Goal: Task Accomplishment & Management: Manage account settings

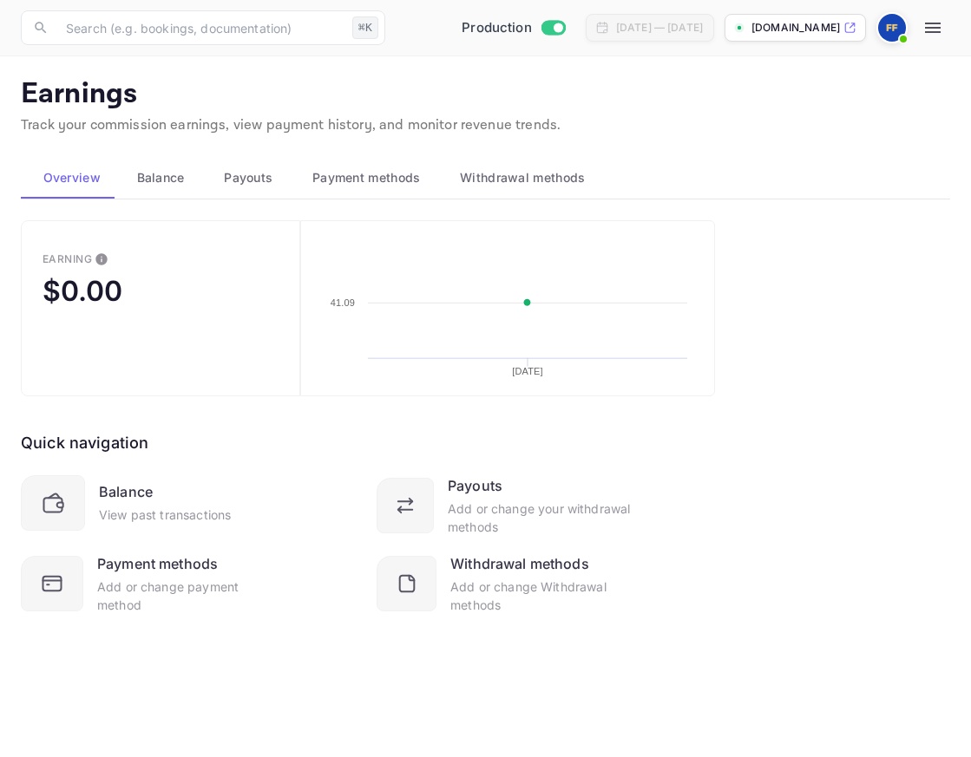
click at [384, 161] on button "Payment methods" at bounding box center [364, 178] width 148 height 42
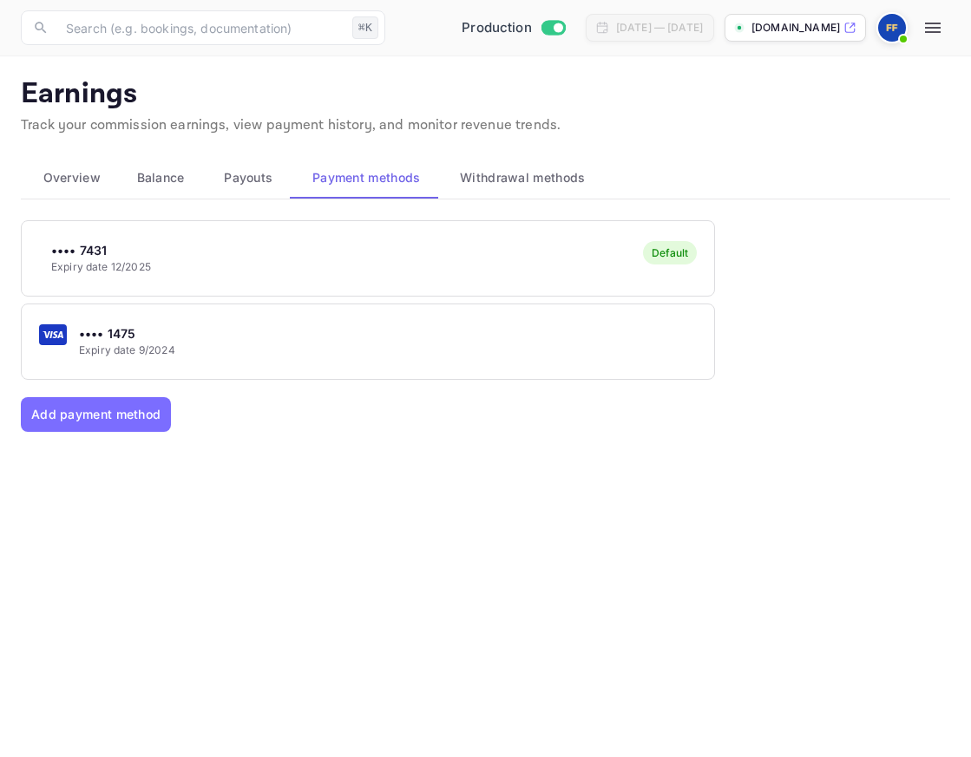
click at [274, 332] on div "•••• 1475 Expiry date 9/2024" at bounding box center [368, 341] width 692 height 69
click at [251, 413] on button "Make as primary card" at bounding box center [172, 427] width 272 height 35
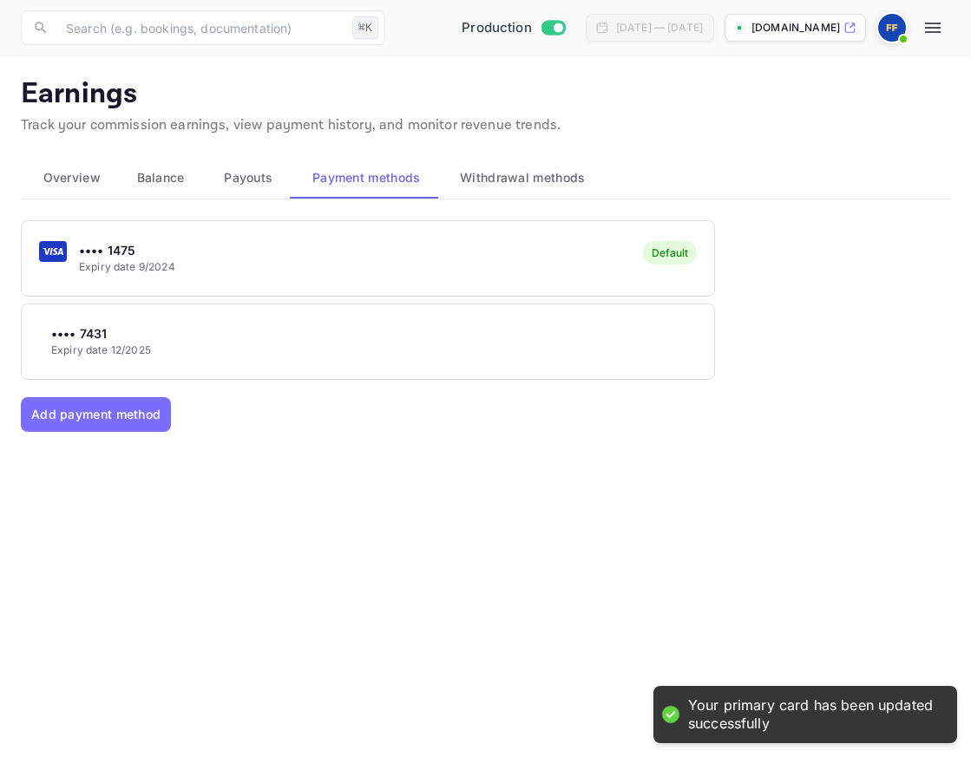
click at [329, 311] on div "•••• 7431 Expiry date 12/2025" at bounding box center [368, 341] width 692 height 69
click at [377, 410] on div at bounding box center [485, 378] width 971 height 757
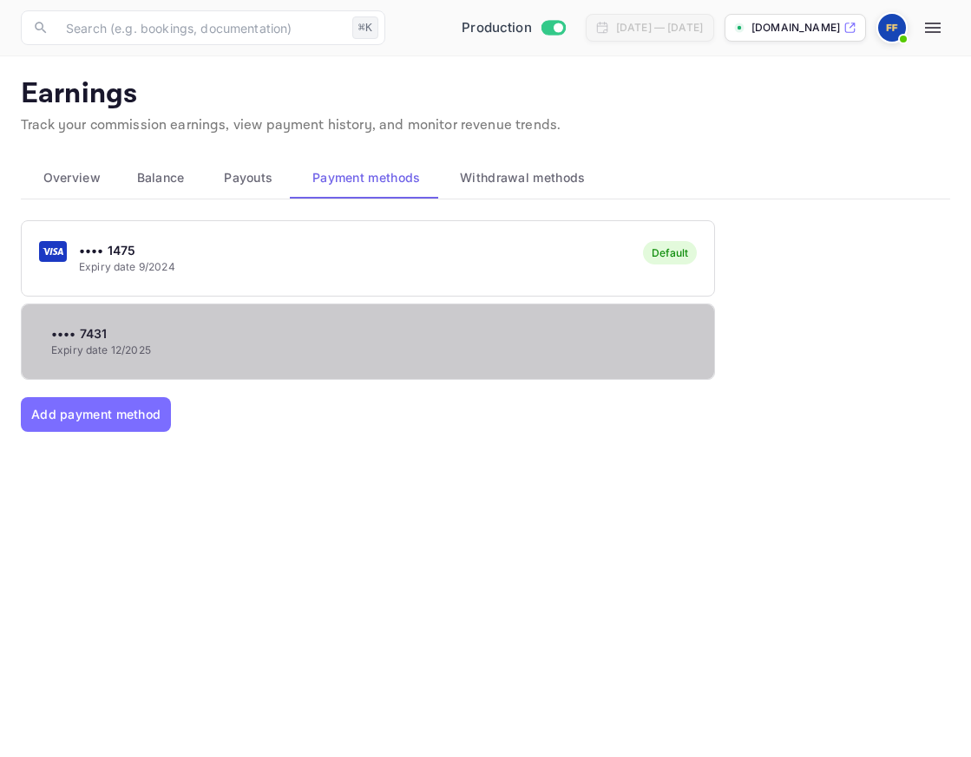
click at [293, 329] on div "•••• 7431 Expiry date 12/2025" at bounding box center [368, 341] width 692 height 69
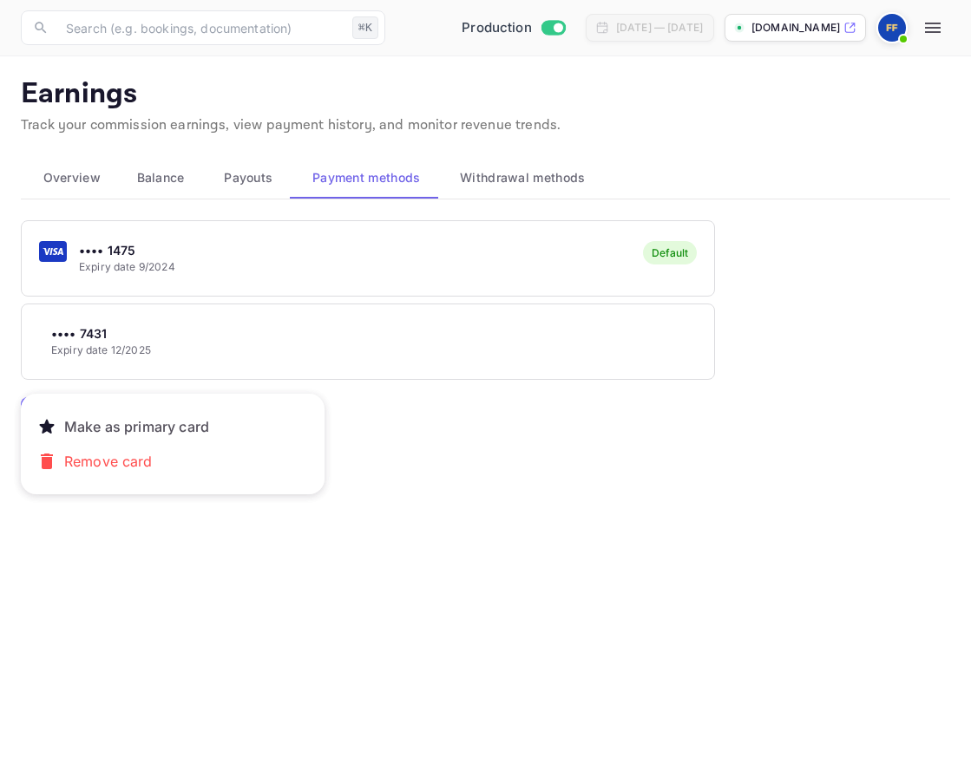
click at [634, 30] on div at bounding box center [485, 378] width 971 height 757
click at [634, 30] on span at bounding box center [903, 38] width 17 height 17
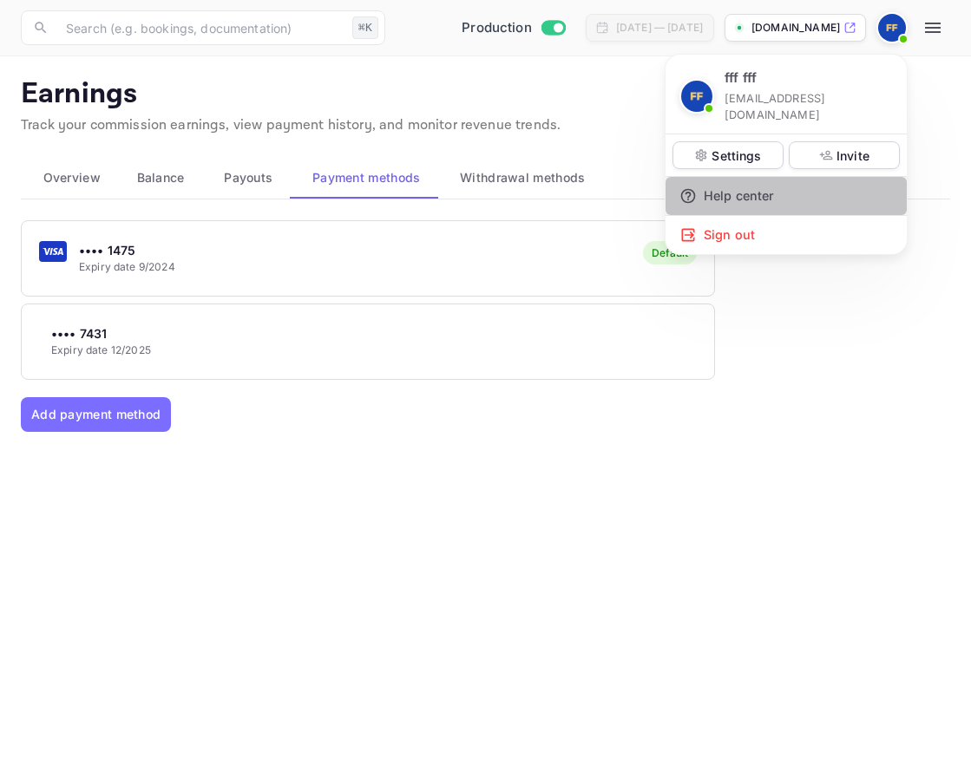
click at [634, 177] on div "Help center" at bounding box center [786, 196] width 241 height 38
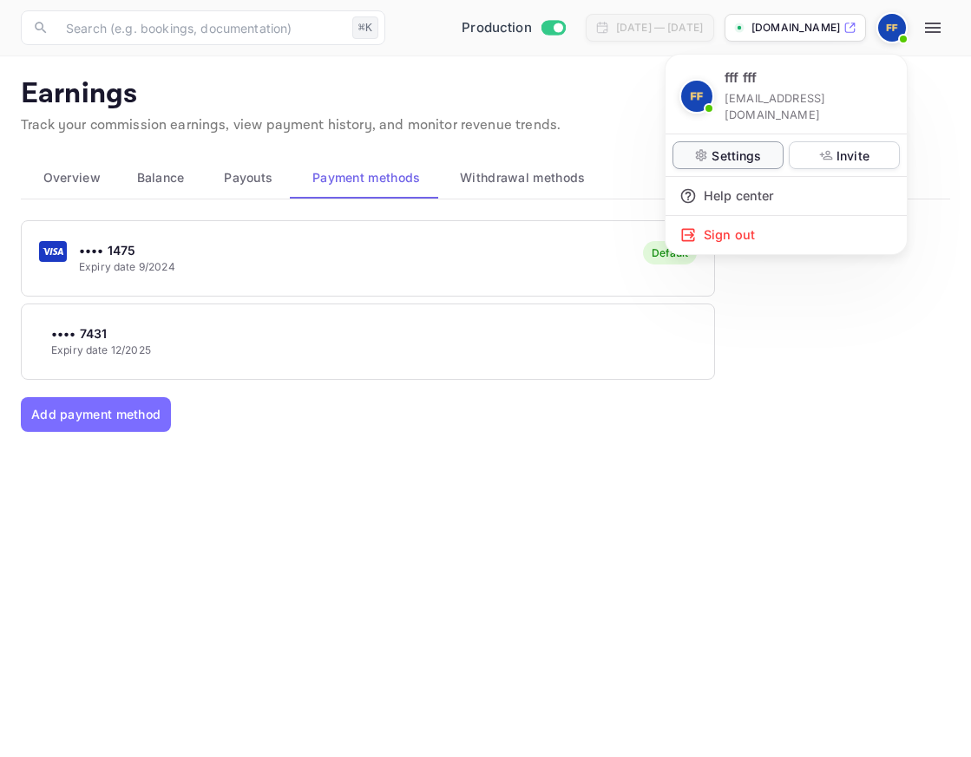
click at [634, 147] on p "Settings" at bounding box center [736, 156] width 49 height 18
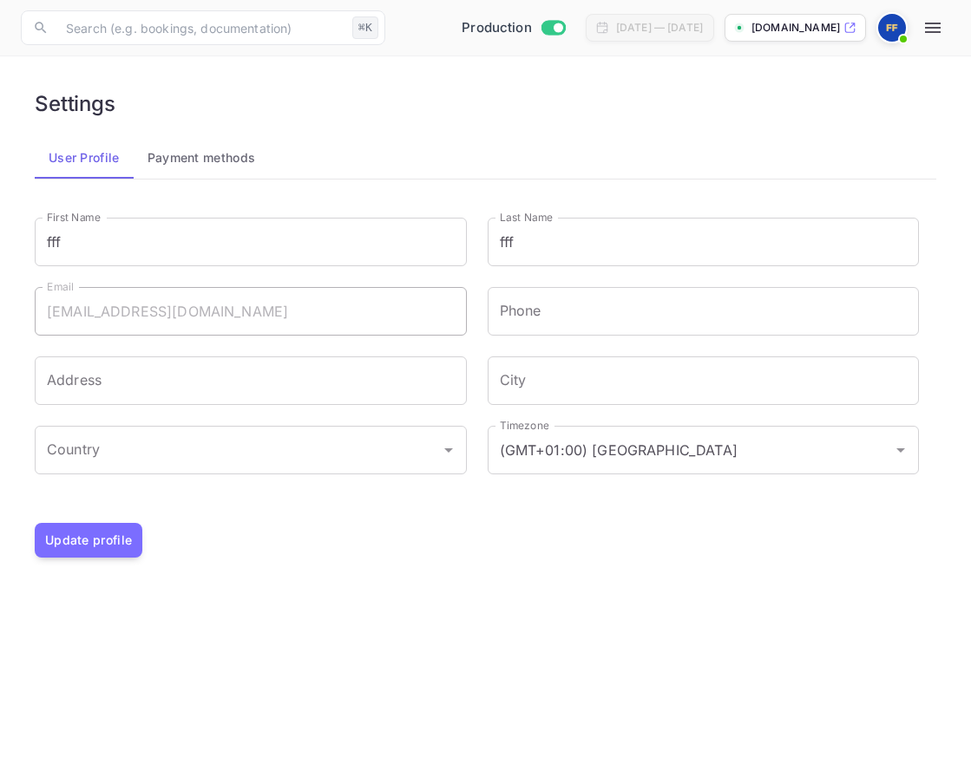
click at [195, 171] on button "Payment methods" at bounding box center [202, 158] width 136 height 42
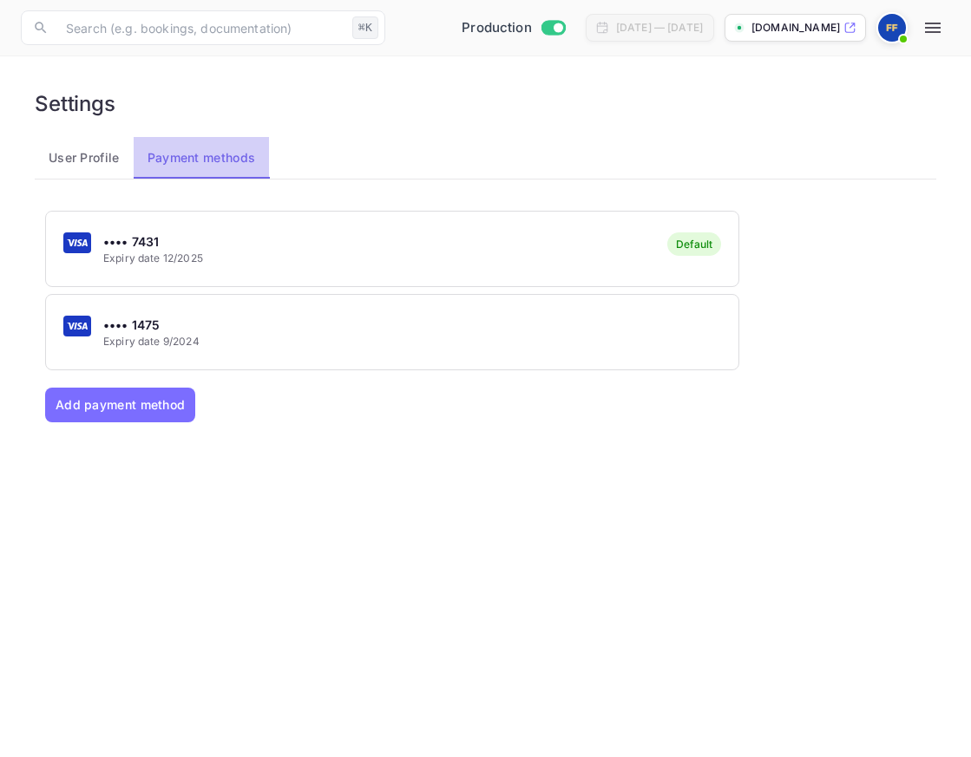
click at [146, 169] on button "Payment methods" at bounding box center [202, 158] width 136 height 42
click at [634, 23] on icon "button" at bounding box center [933, 28] width 16 height 10
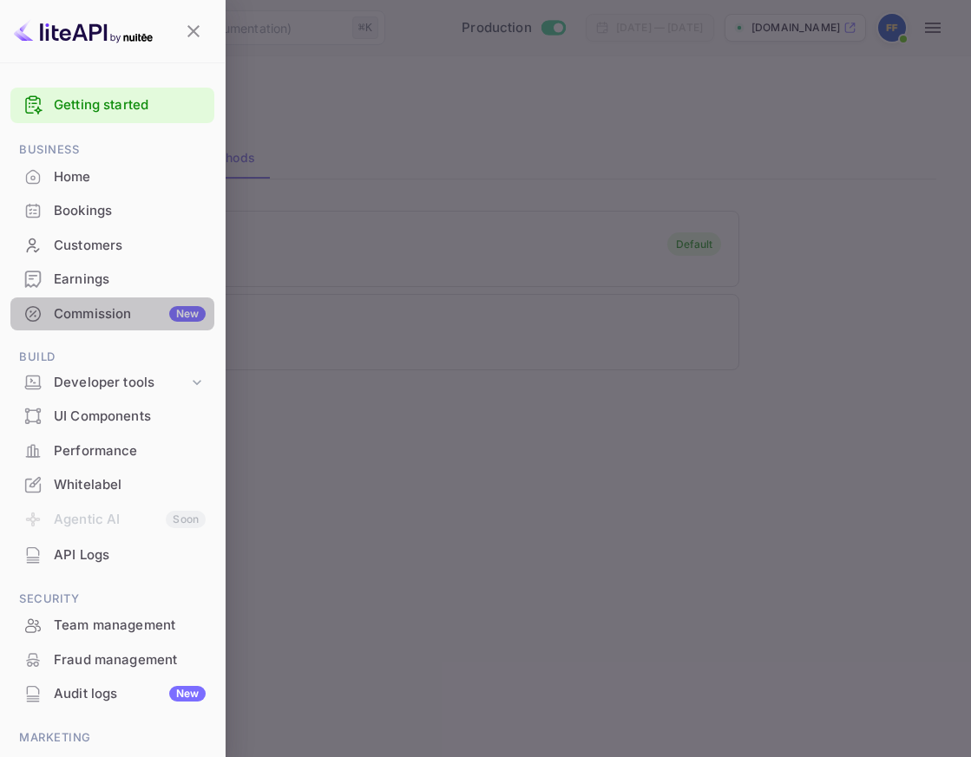
click at [146, 317] on div "Commission New" at bounding box center [130, 315] width 152 height 20
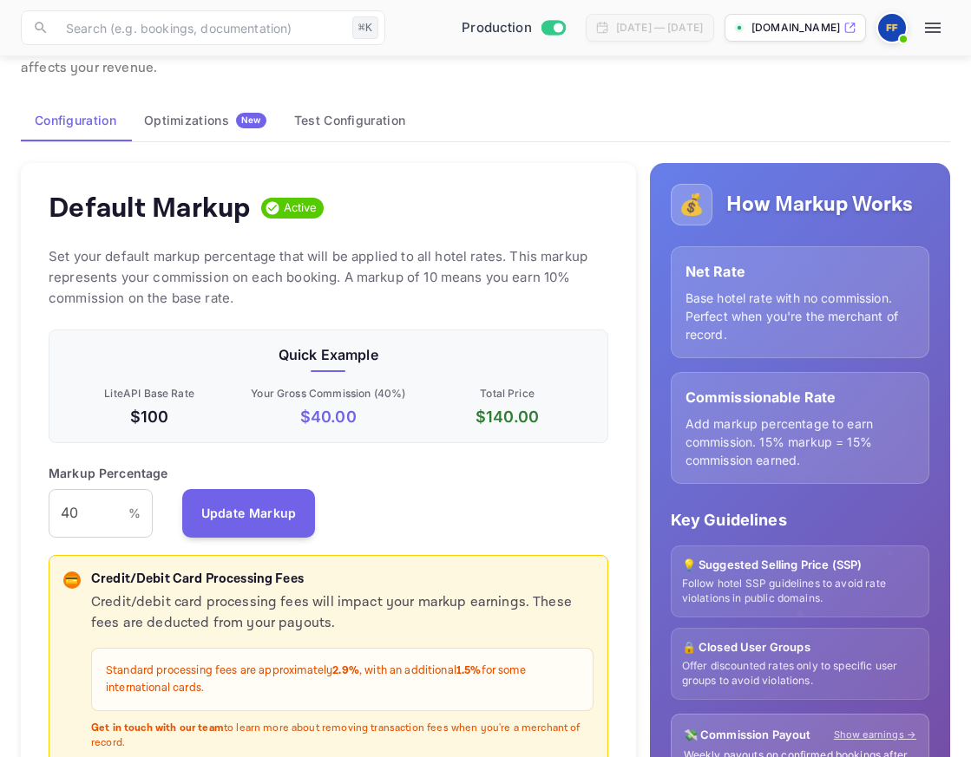
scroll to position [81, 0]
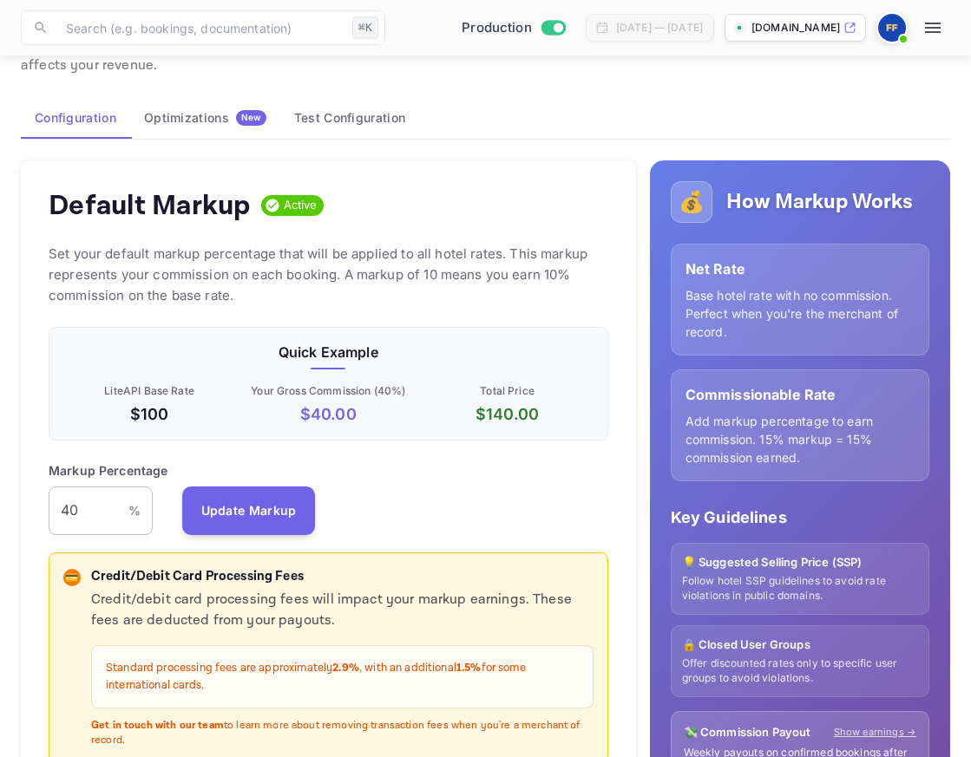
click at [109, 499] on input "40" at bounding box center [89, 511] width 80 height 49
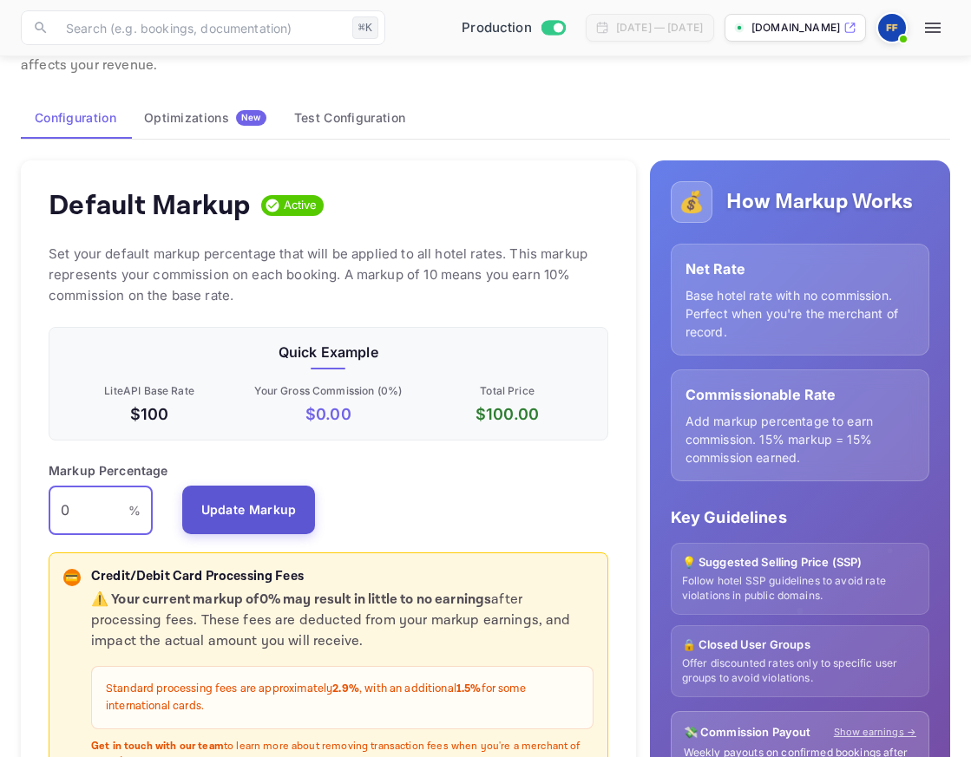
type input "0"
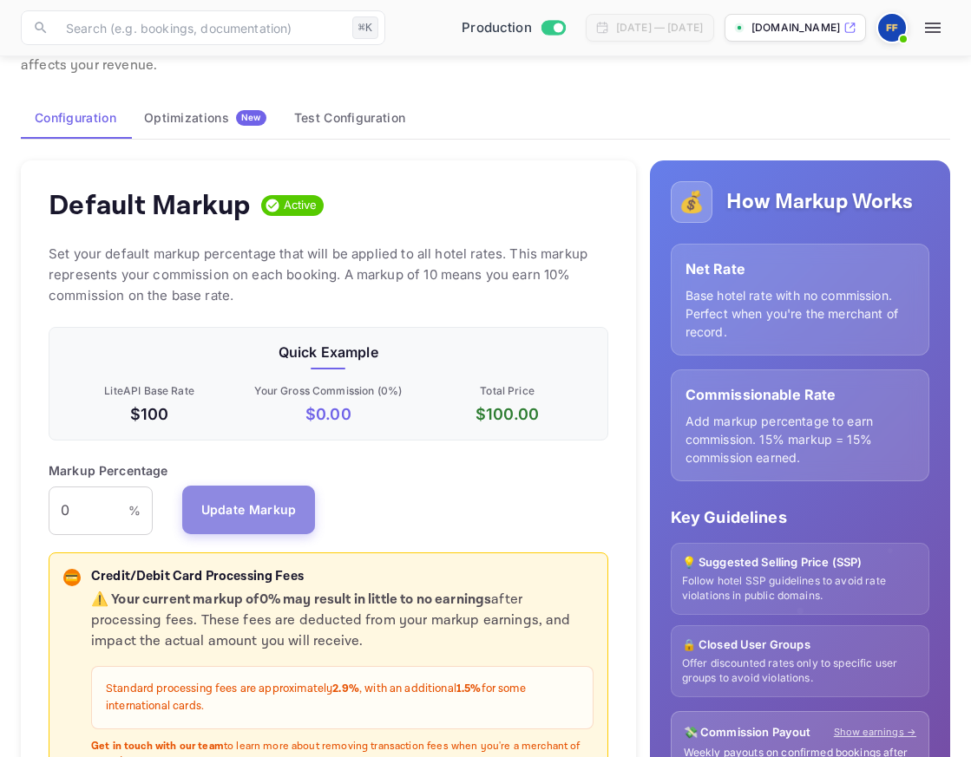
click at [222, 521] on button "Update Markup" at bounding box center [249, 510] width 134 height 49
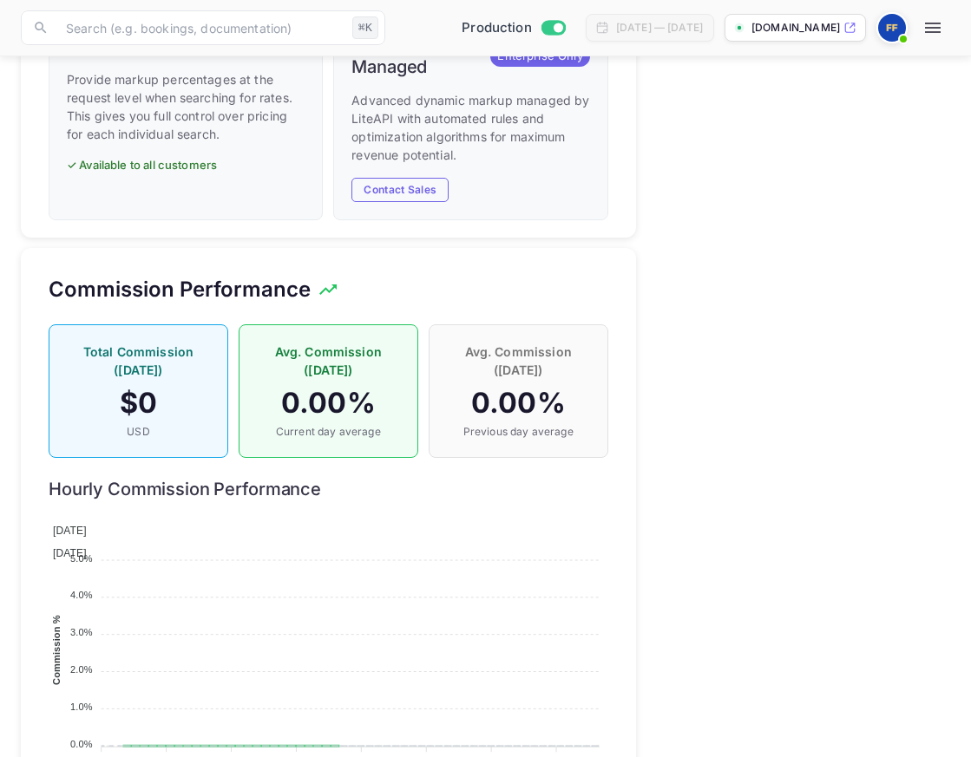
scroll to position [1164, 0]
